Goal: Obtain resource: Download file/media

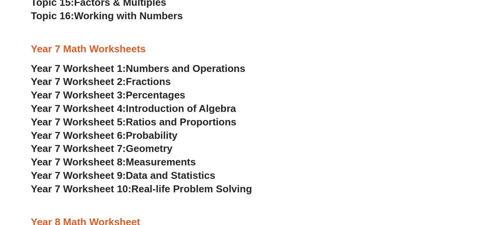
scroll to position [1854, 0]
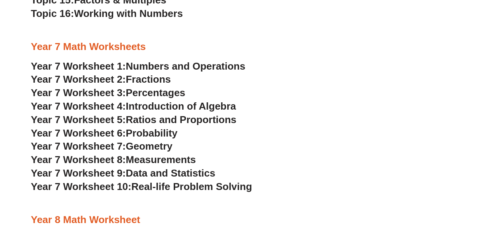
click at [156, 65] on span "Numbers and Operations" at bounding box center [185, 66] width 119 height 12
click at [176, 119] on span "Ratios and Proportions" at bounding box center [181, 120] width 111 height 12
click at [137, 91] on span "Percentages" at bounding box center [156, 93] width 60 height 12
click at [312, 117] on h3 "Year 7 Worksheet 5: Ratios and Proportions" at bounding box center [247, 120] width 432 height 13
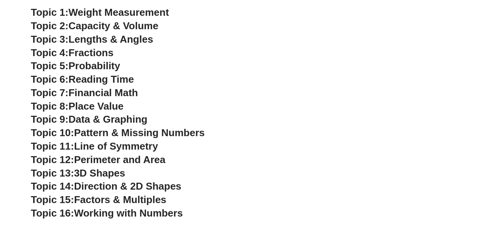
scroll to position [1653, 0]
click at [133, 115] on span "Data & Graphing" at bounding box center [108, 120] width 79 height 12
click at [258, 161] on h3 "Topic 12: Perimeter and Area" at bounding box center [247, 160] width 432 height 13
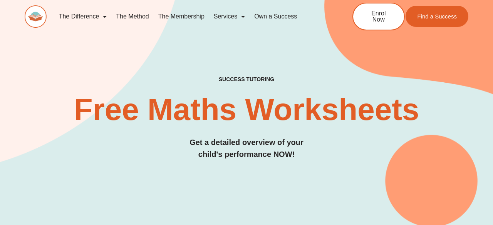
scroll to position [0, 0]
click at [178, 19] on link "The Membership" at bounding box center [181, 17] width 55 height 18
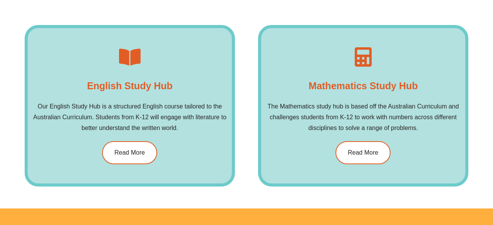
scroll to position [1089, 0]
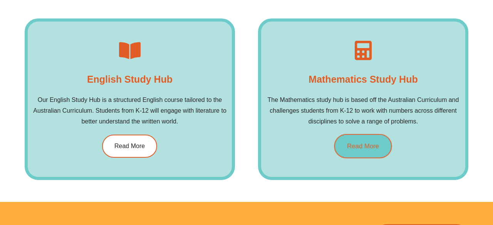
click at [361, 145] on span "Read More" at bounding box center [363, 146] width 32 height 7
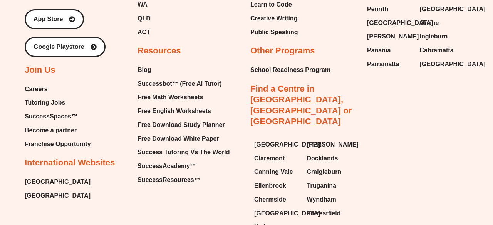
scroll to position [3240, 0]
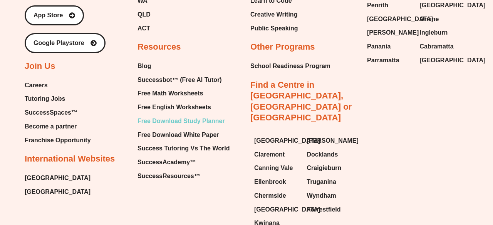
click at [181, 116] on span "Free Download Study Planner" at bounding box center [181, 122] width 87 height 12
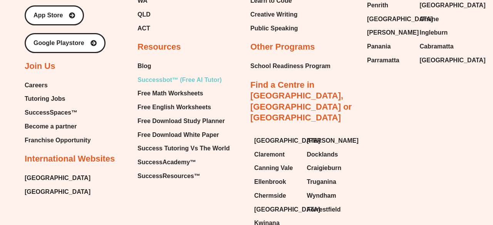
click at [192, 74] on span "Successbot™ (Free AI Tutor)" at bounding box center [180, 80] width 84 height 12
click at [181, 102] on span "Free English Worksheets" at bounding box center [175, 108] width 74 height 12
click at [182, 88] on span "Free Math Worksheets" at bounding box center [171, 94] width 66 height 12
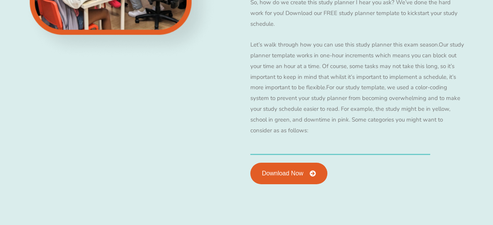
scroll to position [925, 0]
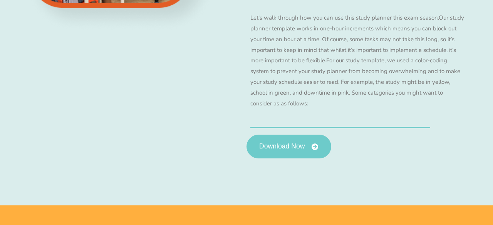
click at [300, 136] on link "Download Now" at bounding box center [289, 147] width 85 height 24
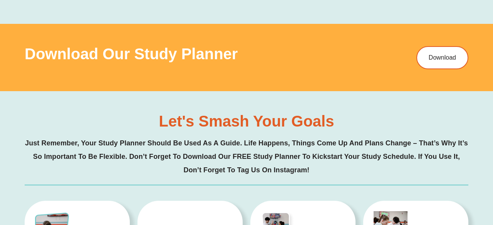
scroll to position [1110, 0]
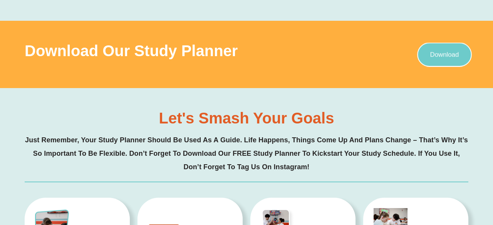
click at [427, 53] on link "Download" at bounding box center [444, 54] width 55 height 24
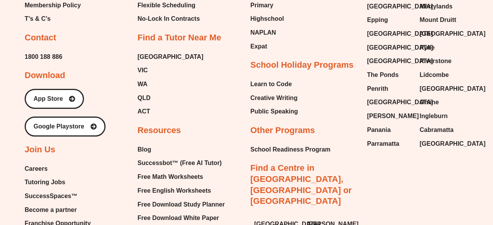
scroll to position [1911, 0]
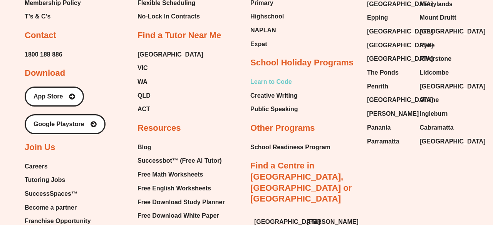
click at [265, 82] on span "Learn to Code" at bounding box center [271, 82] width 42 height 12
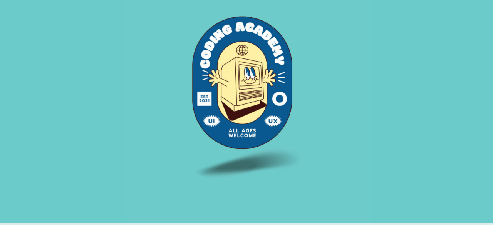
click at [228, 67] on img at bounding box center [246, 99] width 249 height 249
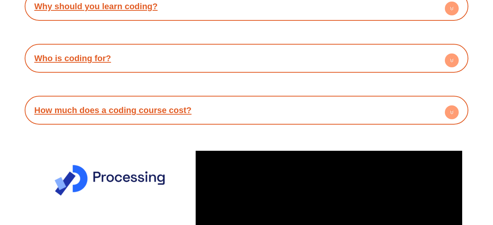
scroll to position [1526, 0]
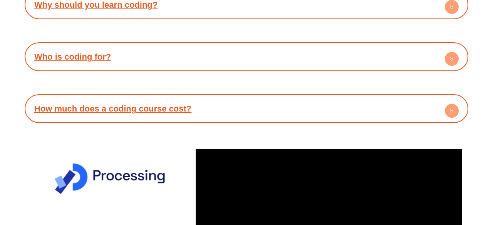
click at [210, 112] on div "How much does a coding course cost?" at bounding box center [247, 108] width 436 height 21
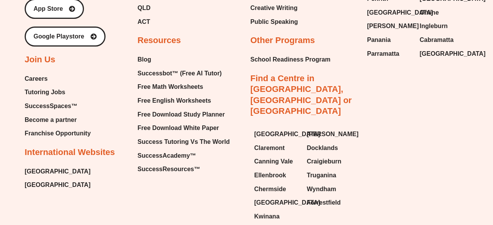
scroll to position [2312, 0]
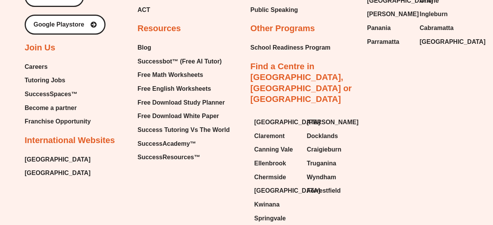
click at [55, 75] on span "Tutoring Jobs" at bounding box center [45, 81] width 40 height 12
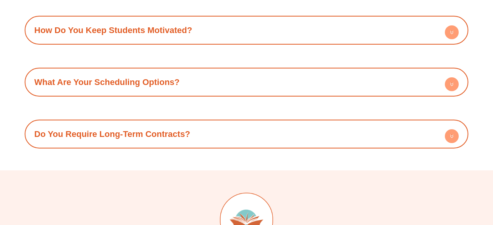
scroll to position [1072, 0]
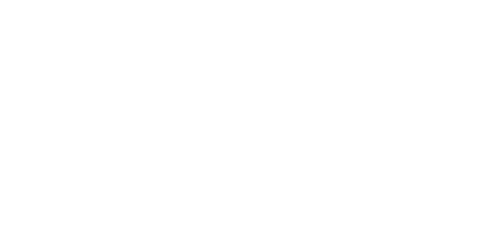
scroll to position [157, 0]
click at [466, 23] on div at bounding box center [246, 76] width 493 height 526
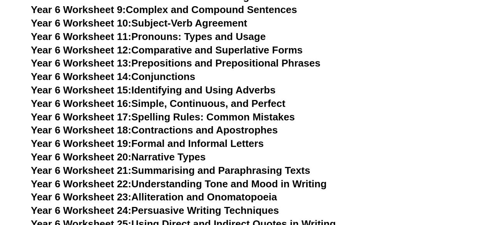
scroll to position [4435, 0]
